Goal: Information Seeking & Learning: Check status

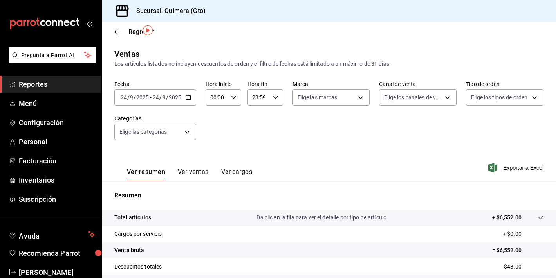
scroll to position [24, 0]
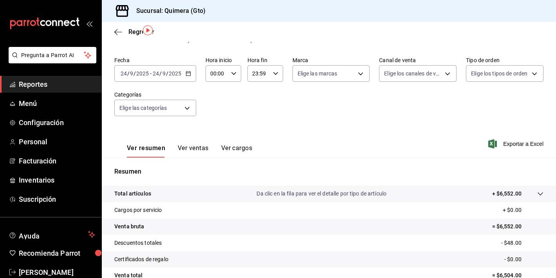
click at [58, 18] on icon "mailbox folders" at bounding box center [44, 24] width 70 height 12
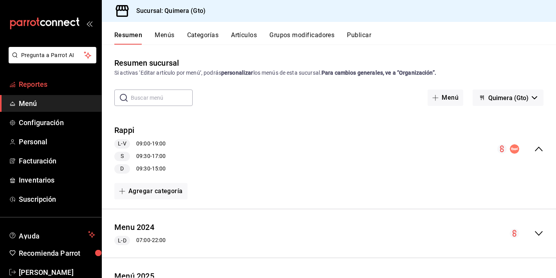
click at [54, 83] on span "Reportes" at bounding box center [57, 84] width 76 height 11
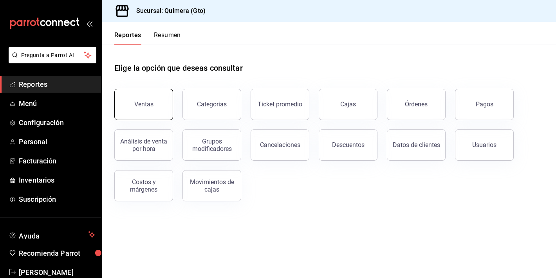
click at [155, 95] on button "Ventas" at bounding box center [143, 104] width 59 height 31
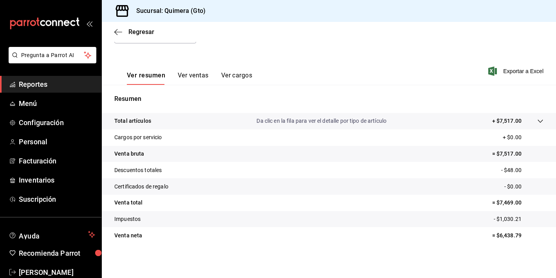
click at [191, 77] on button "Ver ventas" at bounding box center [193, 78] width 31 height 13
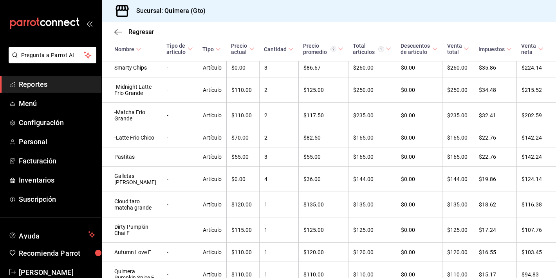
scroll to position [507, 0]
